Goal: Transaction & Acquisition: Purchase product/service

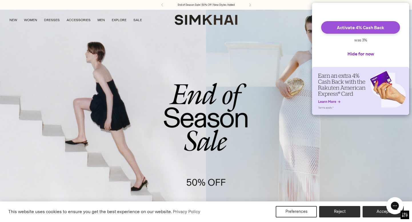
click at [371, 28] on button "Activate 4% Cash Back" at bounding box center [360, 27] width 79 height 13
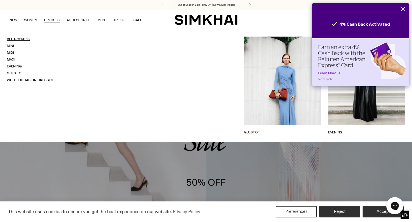
click at [23, 39] on link "All Dresses" at bounding box center [18, 39] width 23 height 4
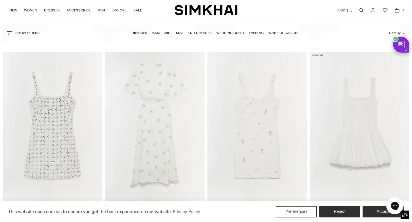
scroll to position [4305, 0]
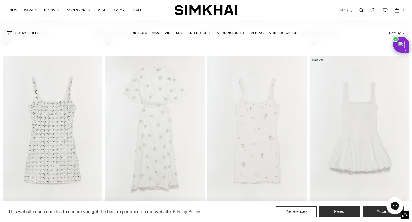
click at [0, 0] on img "Ziva Dress" at bounding box center [0, 0] width 0 height 0
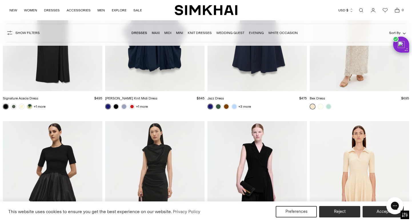
scroll to position [7287, 0]
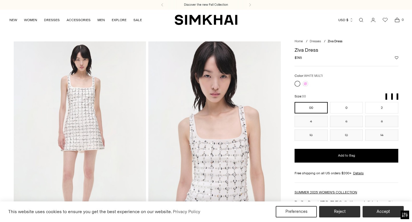
click at [91, 123] on img at bounding box center [80, 140] width 132 height 199
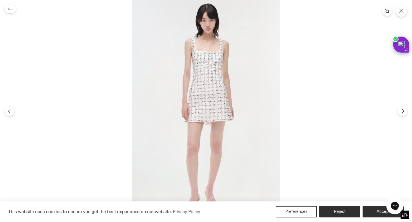
click at [221, 94] on img at bounding box center [206, 111] width 148 height 222
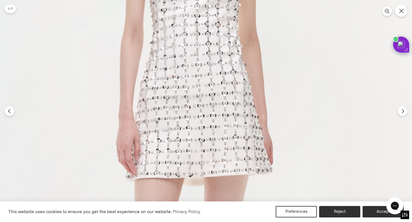
click at [367, 132] on img at bounding box center [190, 144] width 444 height 665
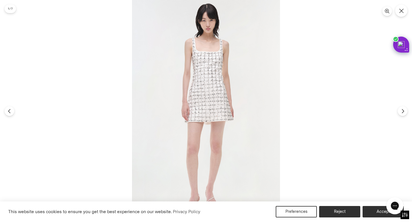
click at [338, 108] on div at bounding box center [206, 111] width 412 height 222
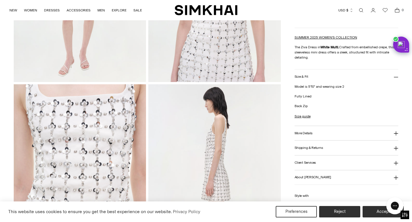
scroll to position [180, 0]
